Goal: Information Seeking & Learning: Check status

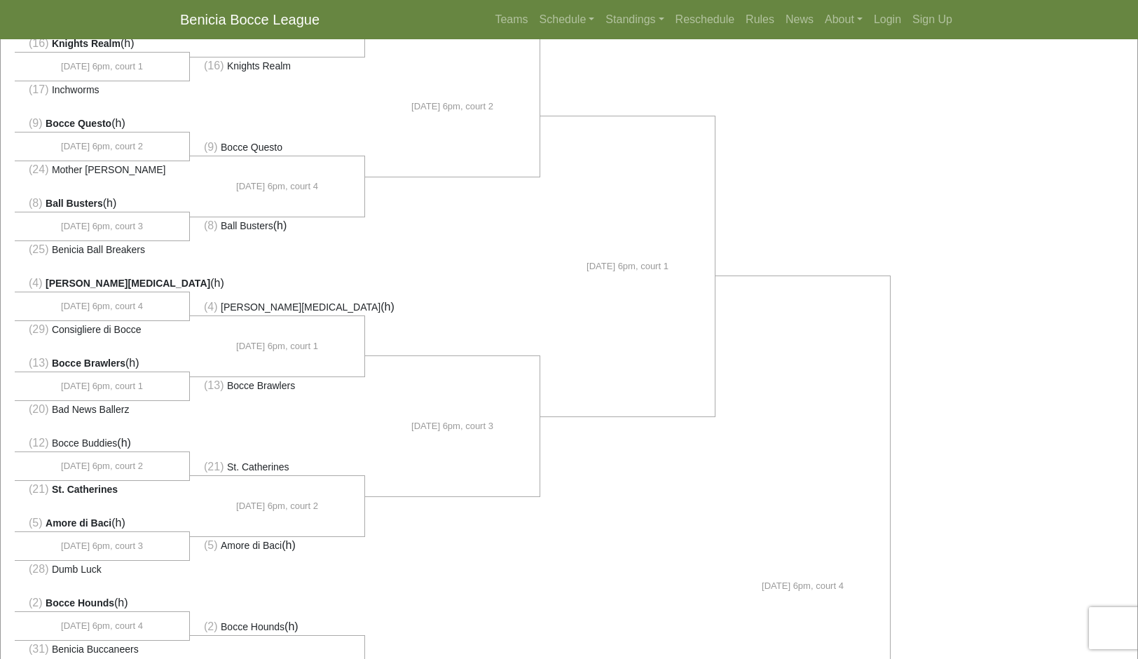
scroll to position [212, 0]
click at [911, 372] on div "(1) Go Abocce Business (h)" at bounding box center [569, 590] width 1137 height 1335
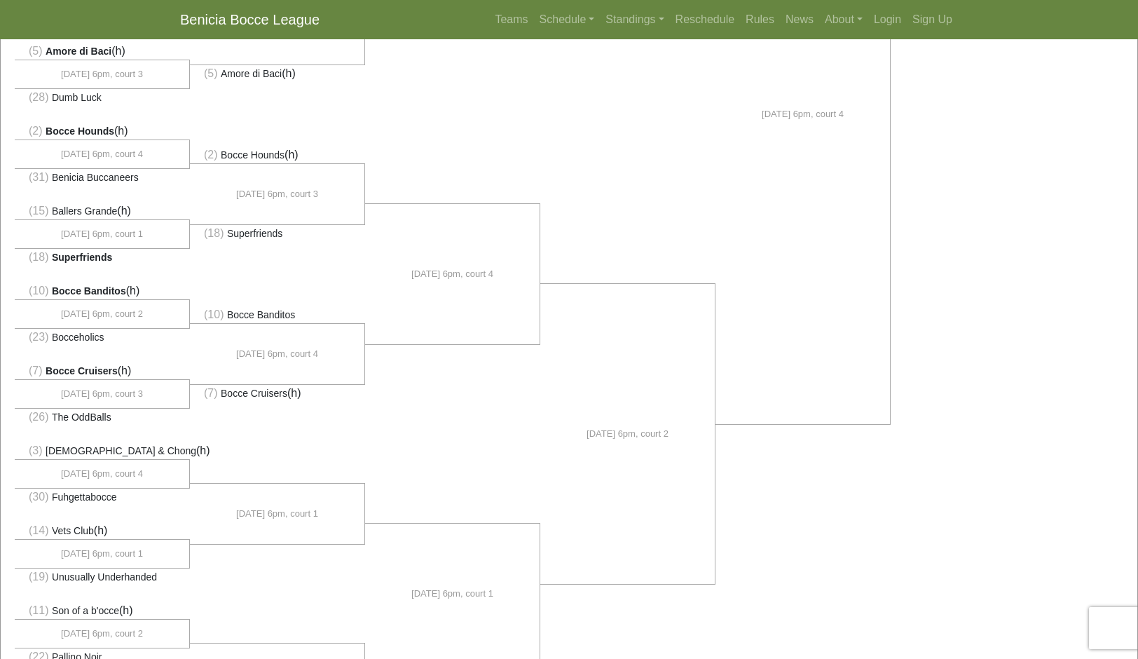
scroll to position [0, 0]
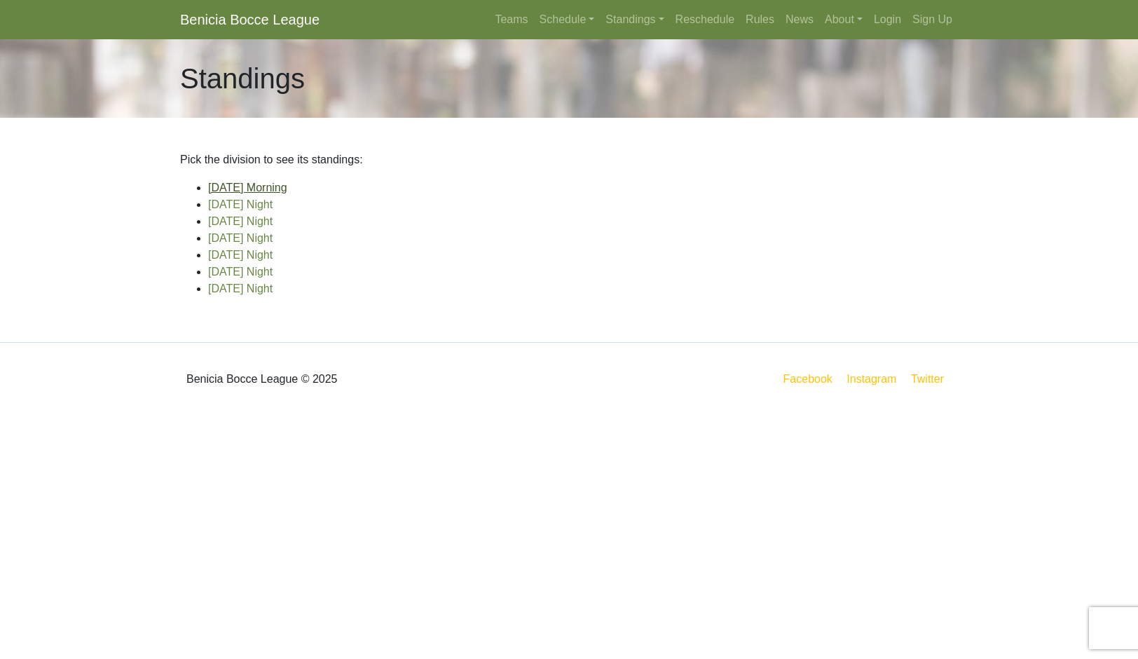
click at [287, 193] on link "[DATE] Morning" at bounding box center [247, 188] width 79 height 12
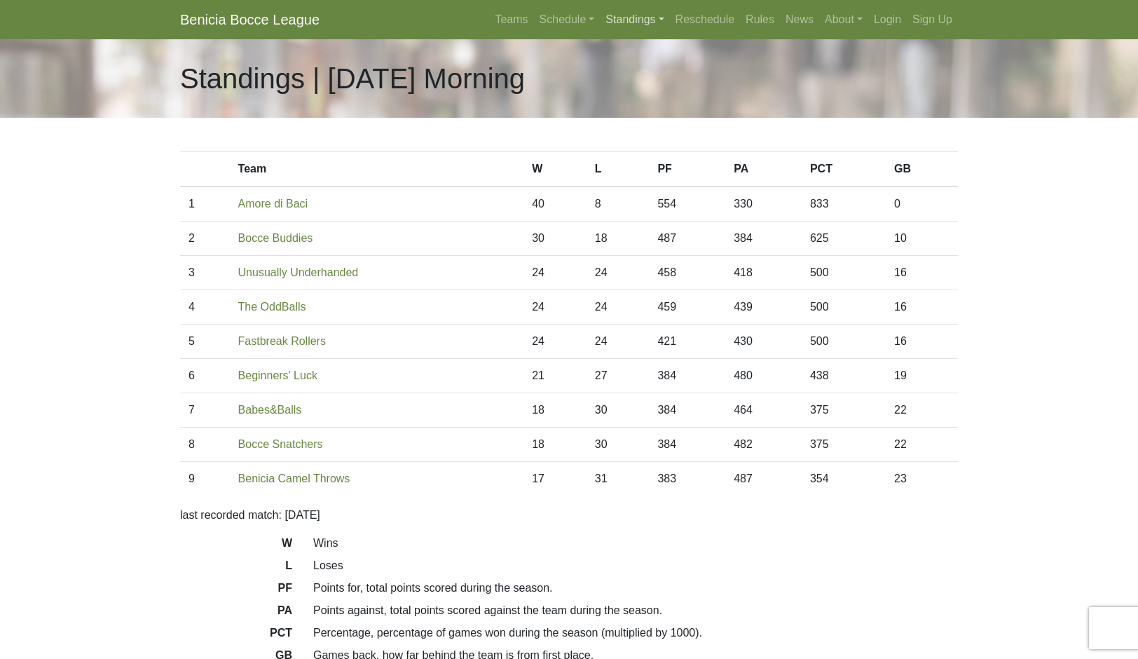
click at [666, 32] on link "Standings" at bounding box center [634, 20] width 69 height 28
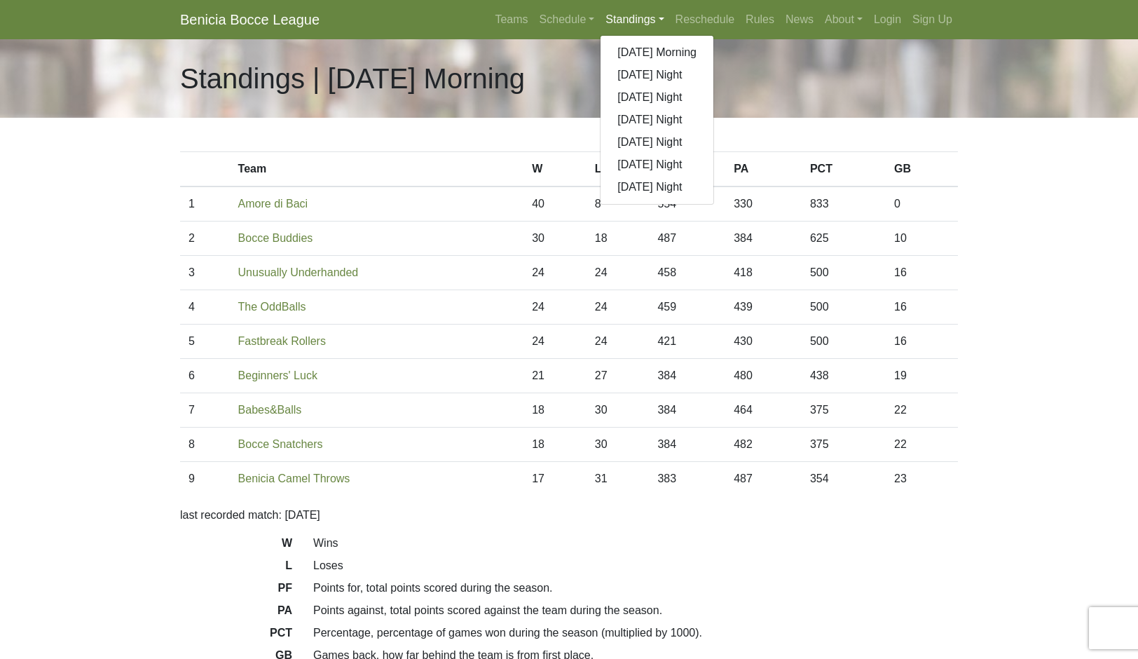
click at [536, 34] on link "Schedule" at bounding box center [567, 20] width 67 height 28
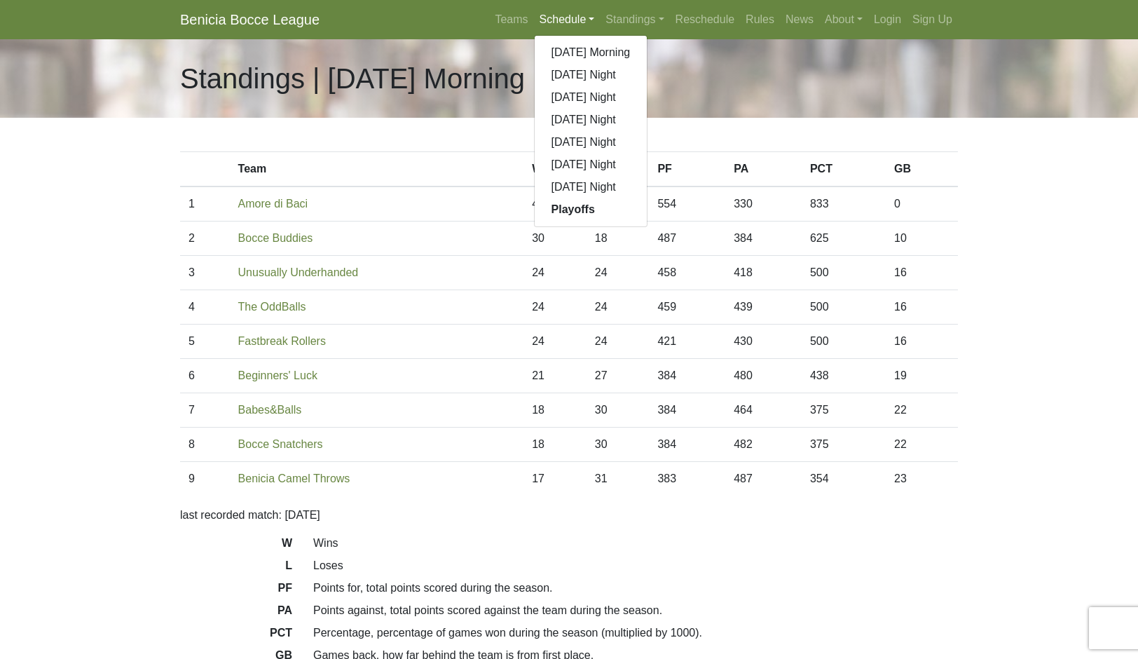
click at [669, 30] on link "Standings" at bounding box center [634, 20] width 69 height 28
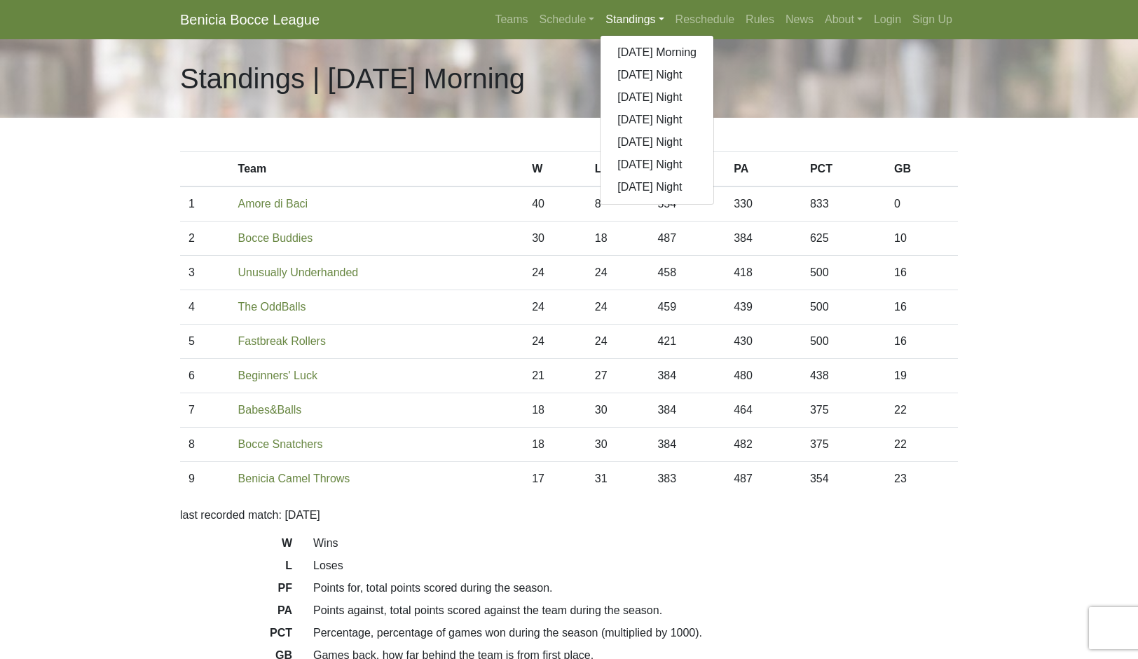
click at [687, 86] on link "[DATE] Night" at bounding box center [657, 75] width 113 height 22
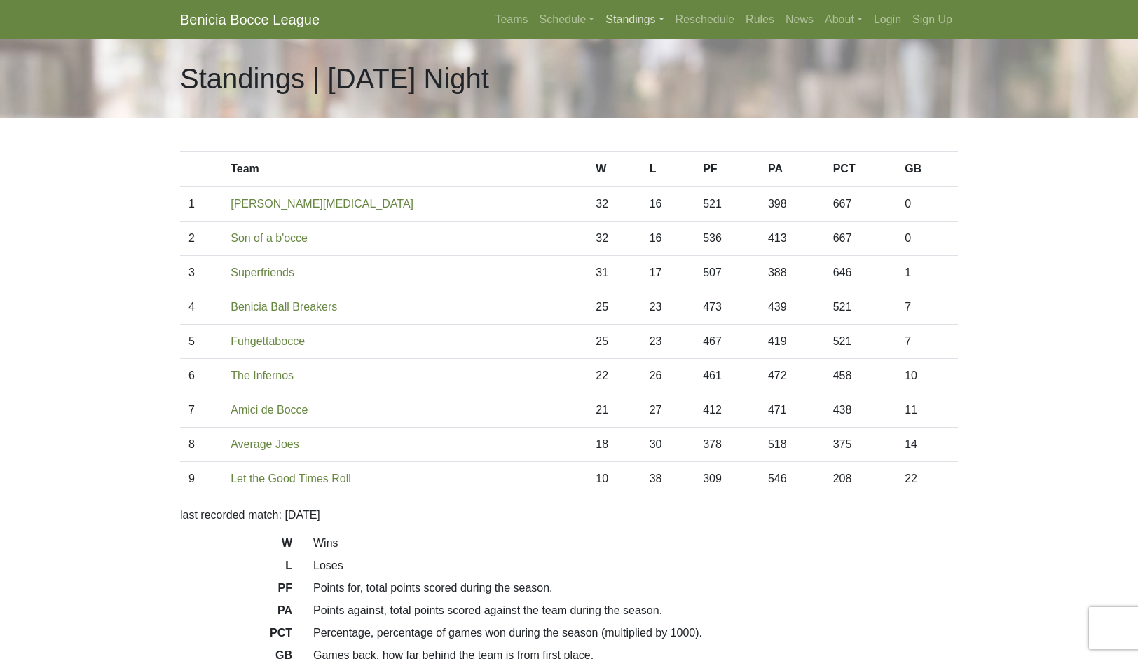
click at [659, 34] on link "Standings" at bounding box center [634, 20] width 69 height 28
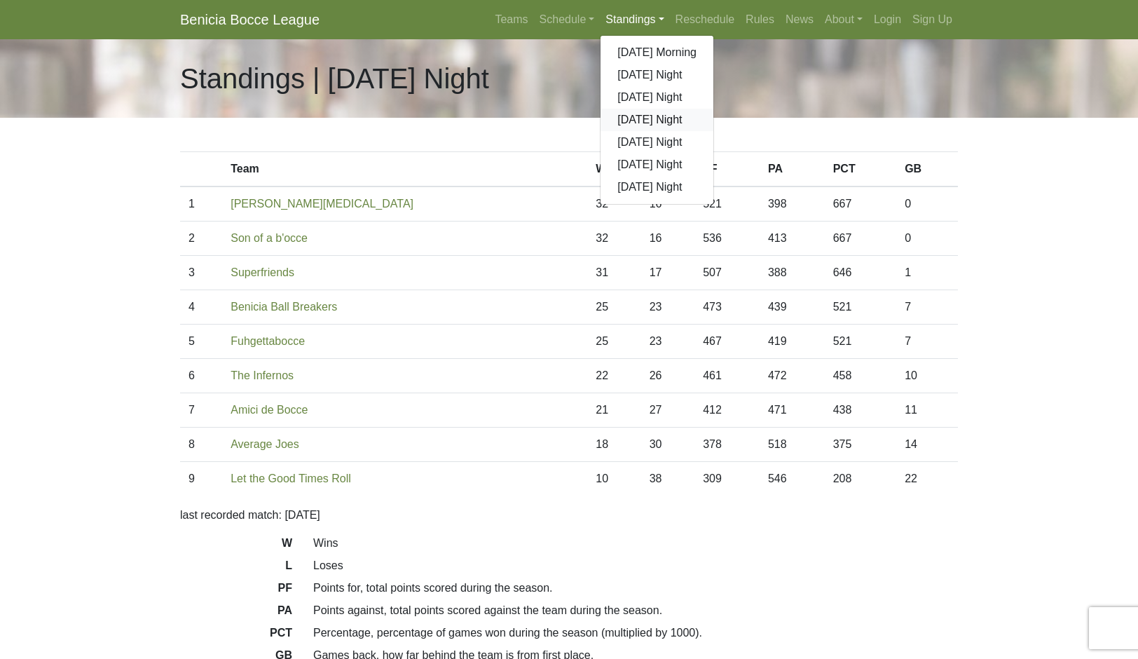
click at [714, 131] on link "[DATE] Night" at bounding box center [657, 120] width 113 height 22
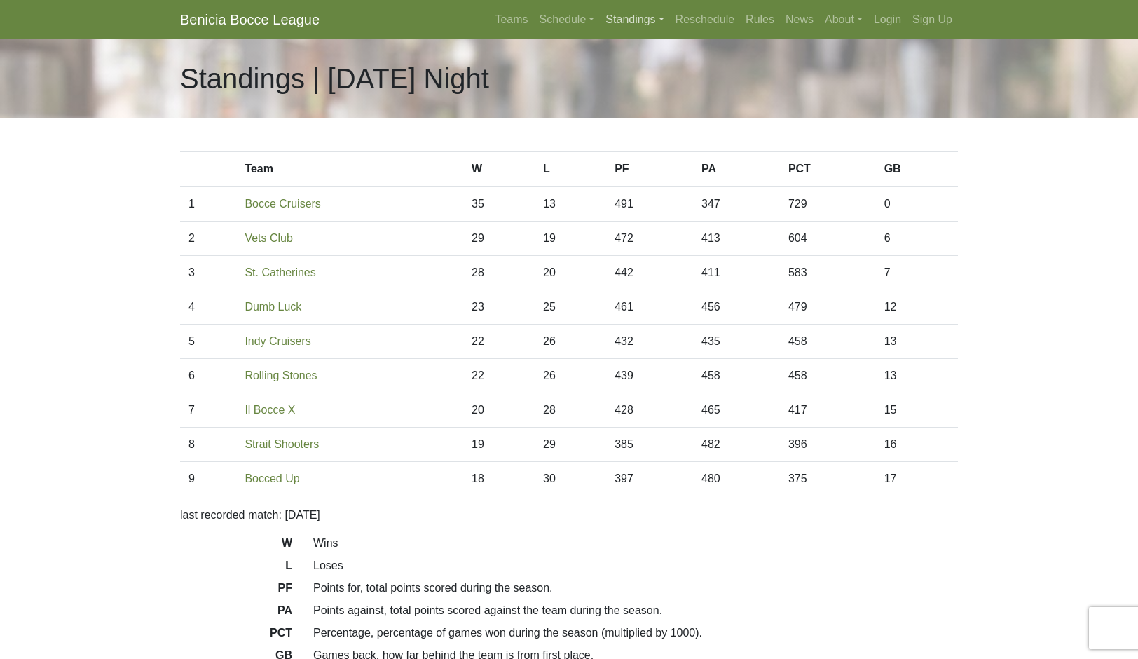
click at [669, 25] on link "Standings" at bounding box center [634, 20] width 69 height 28
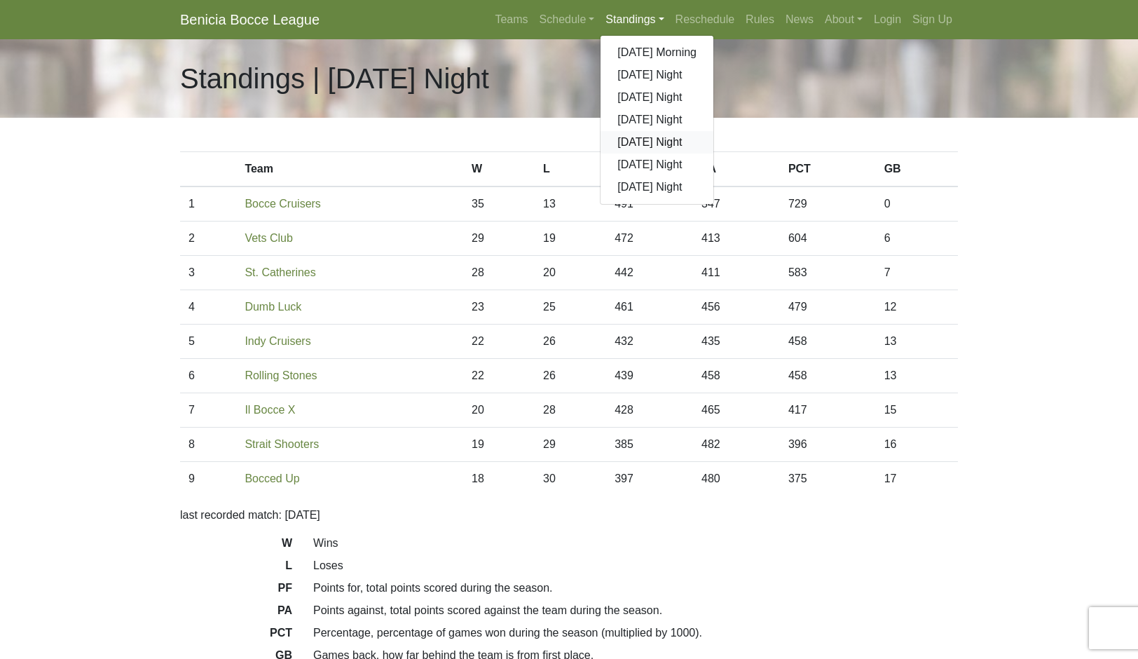
click at [714, 154] on link "[DATE] Night" at bounding box center [657, 142] width 113 height 22
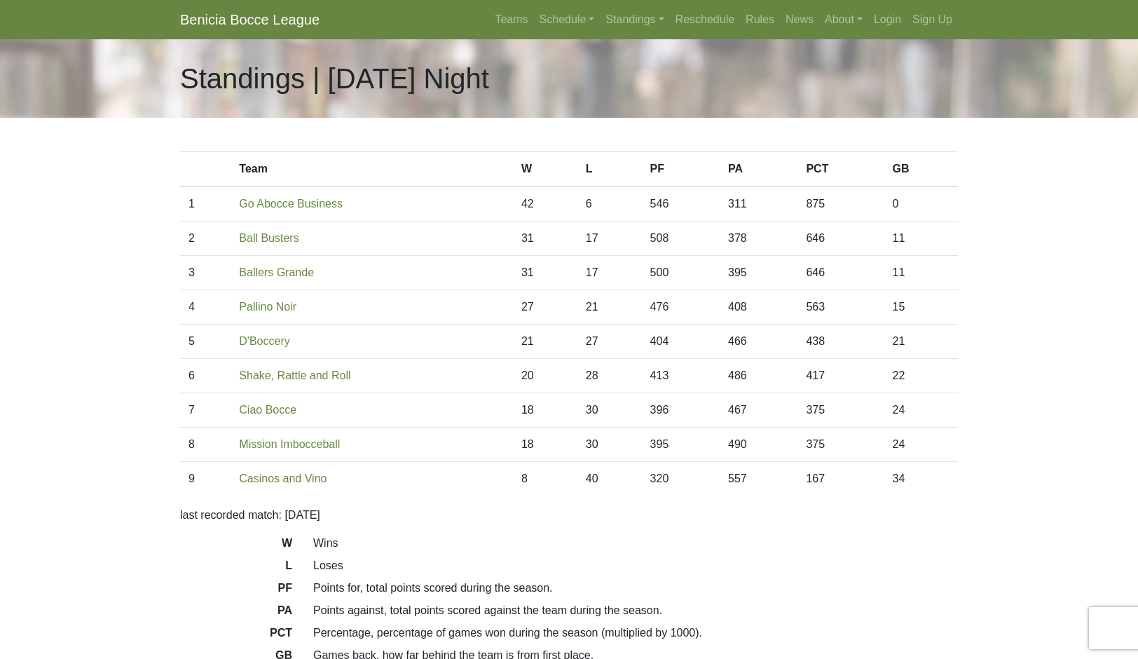
click at [669, 33] on link "Standings" at bounding box center [634, 20] width 69 height 28
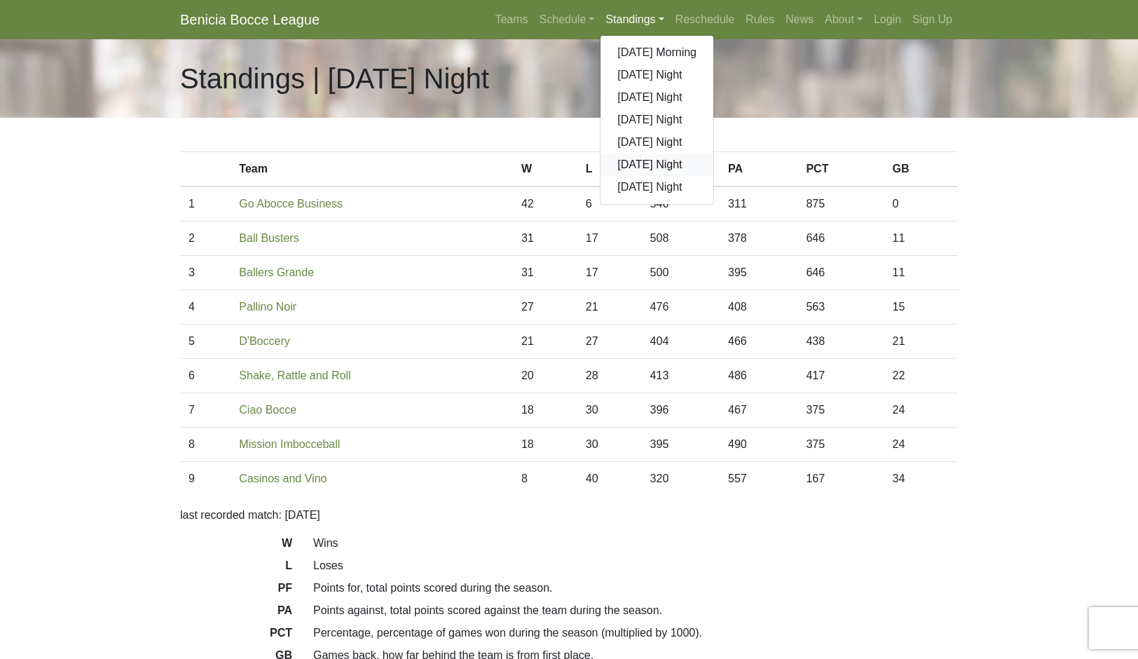
click at [707, 176] on link "[DATE] Night" at bounding box center [657, 165] width 113 height 22
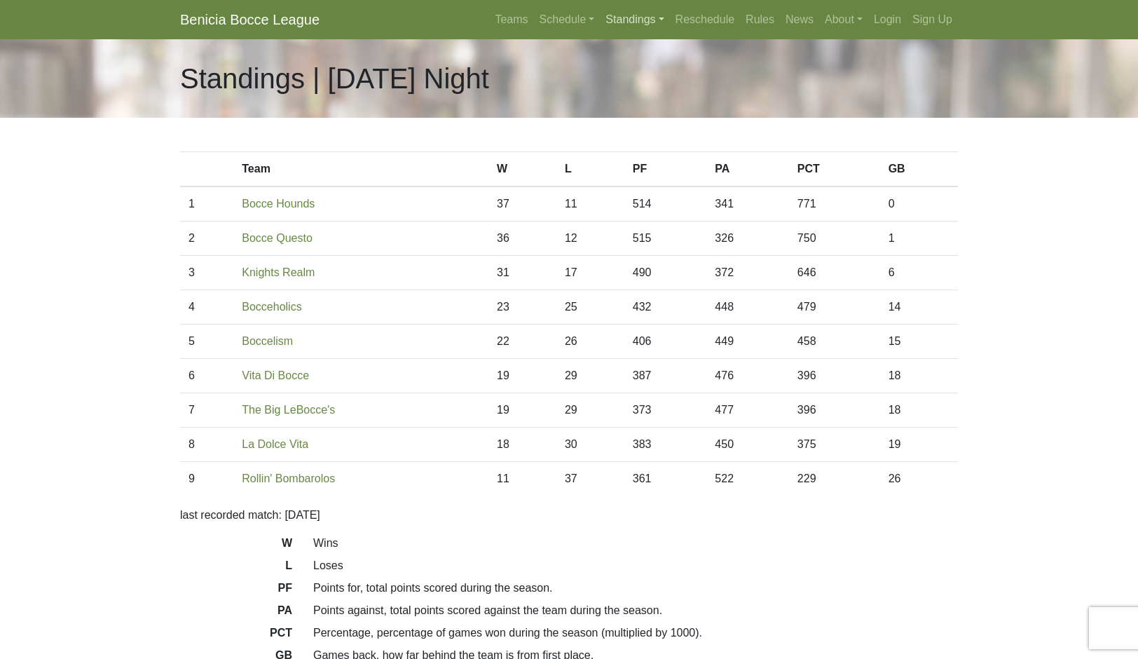
click at [669, 34] on link "Standings" at bounding box center [634, 20] width 69 height 28
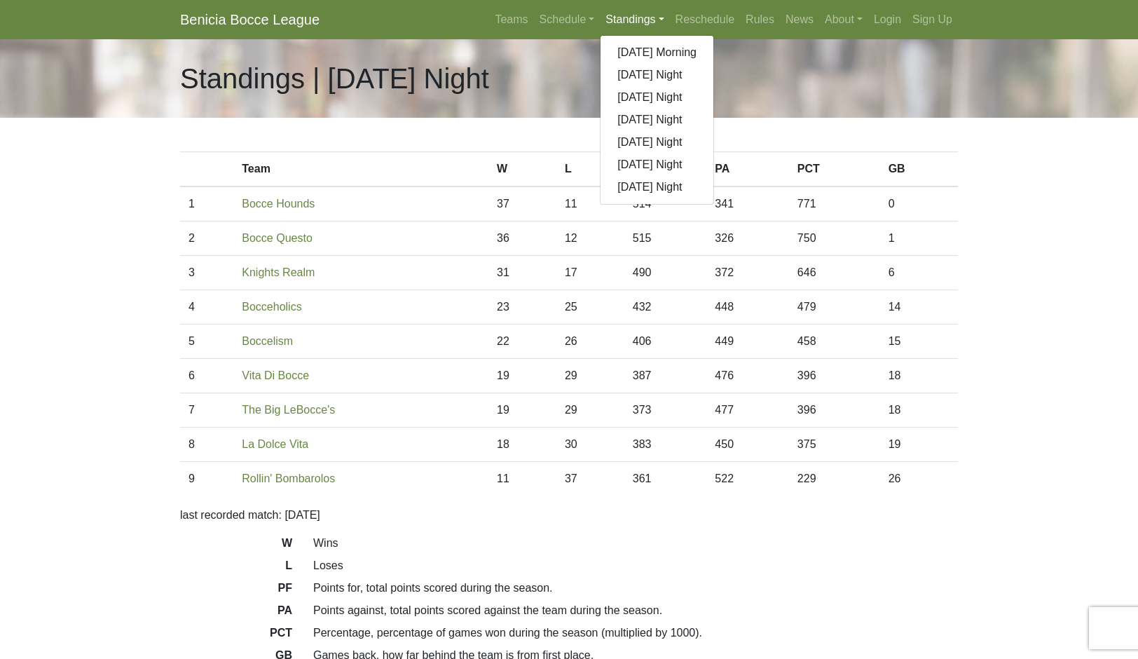
click at [698, 198] on link "[DATE] Night" at bounding box center [657, 187] width 113 height 22
